Goal: Transaction & Acquisition: Book appointment/travel/reservation

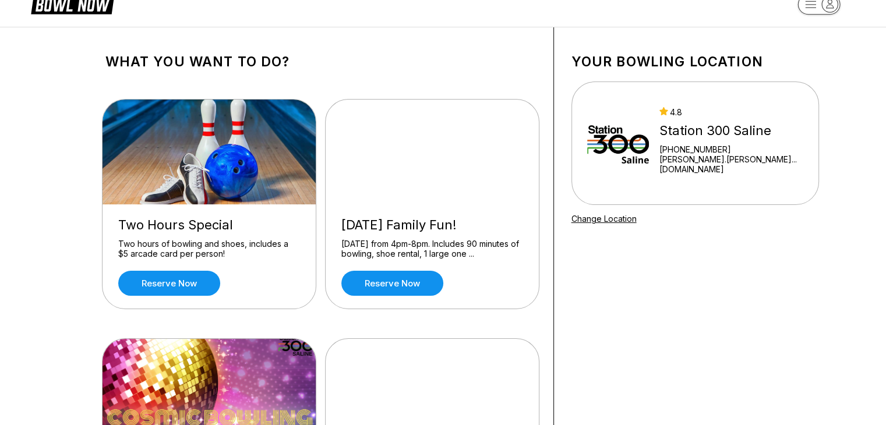
scroll to position [78, 0]
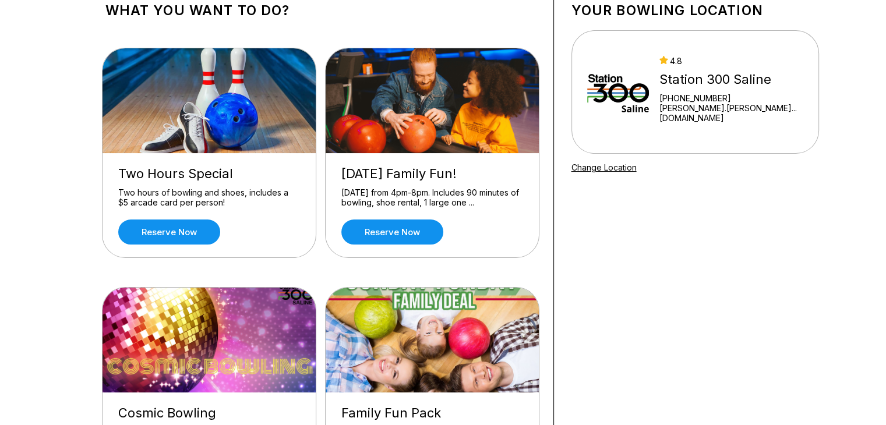
click at [175, 236] on link "Reserve now" at bounding box center [169, 232] width 102 height 25
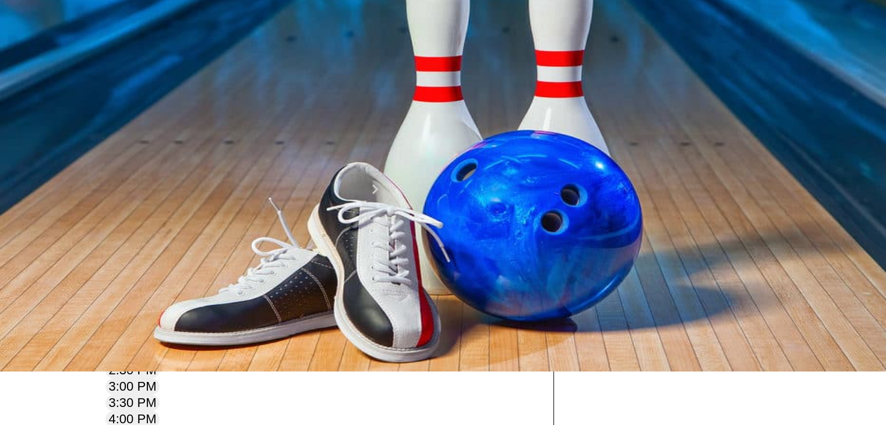
scroll to position [75, 0]
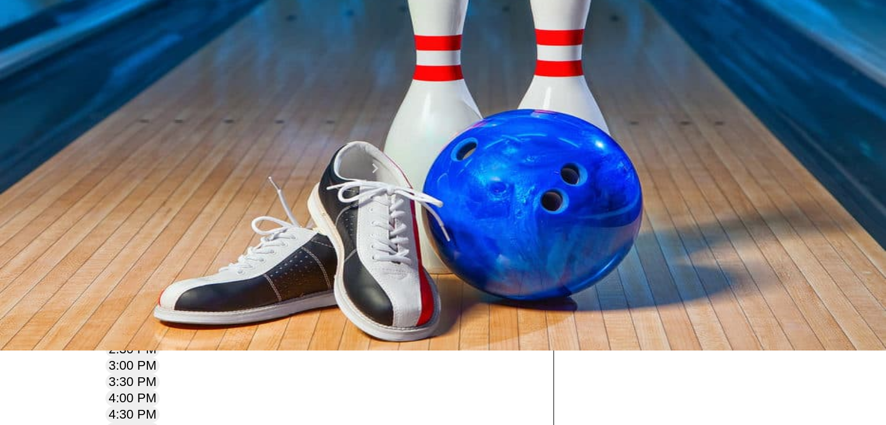
click at [188, 94] on button at bounding box center [196, 88] width 16 height 12
click at [204, 82] on button at bounding box center [212, 75] width 16 height 12
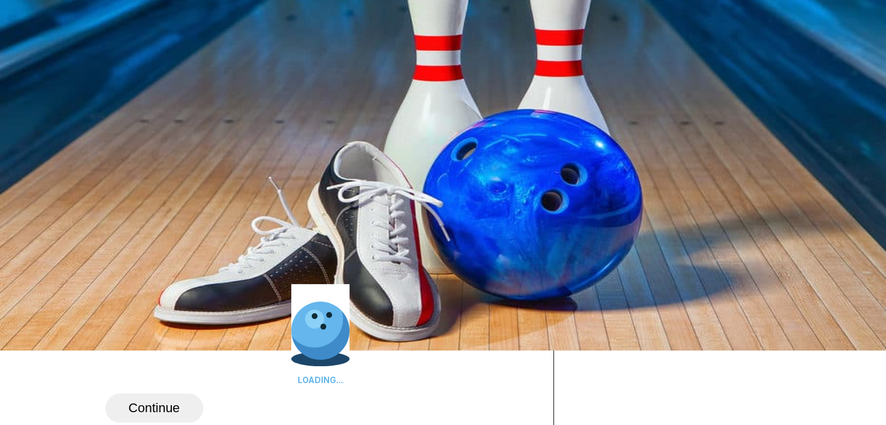
type input "*"
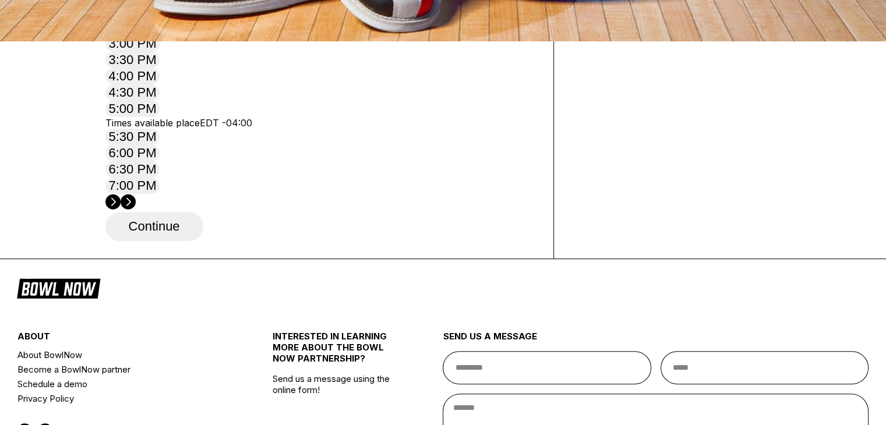
scroll to position [384, 0]
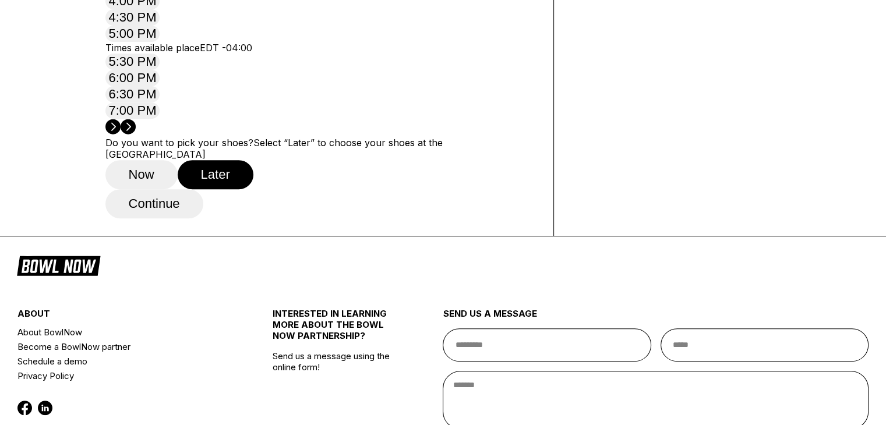
scroll to position [459, 0]
click at [241, 189] on button "Later" at bounding box center [216, 174] width 76 height 29
click at [183, 218] on button "Continue" at bounding box center [154, 203] width 98 height 29
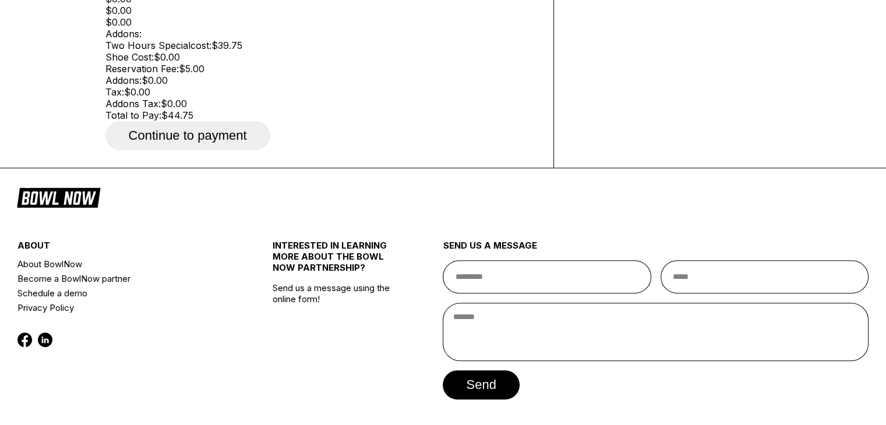
scroll to position [496, 0]
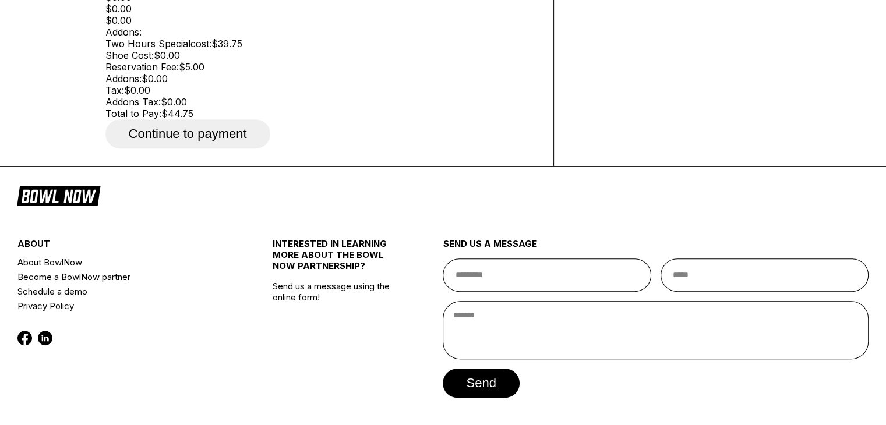
click at [178, 148] on button "Continue to payment" at bounding box center [187, 133] width 165 height 29
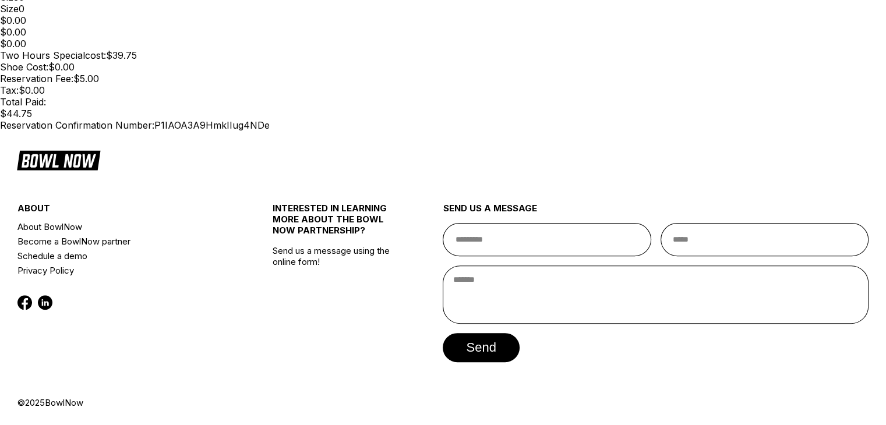
scroll to position [310, 0]
